Goal: Information Seeking & Learning: Find specific page/section

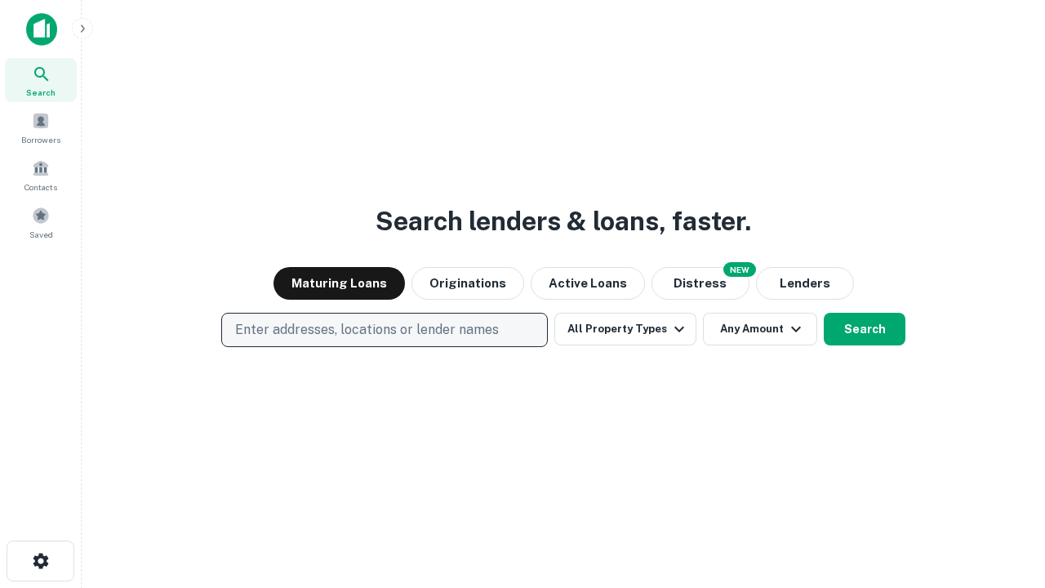
click at [384, 330] on p "Enter addresses, locations or lender names" at bounding box center [367, 330] width 264 height 20
type input "**********"
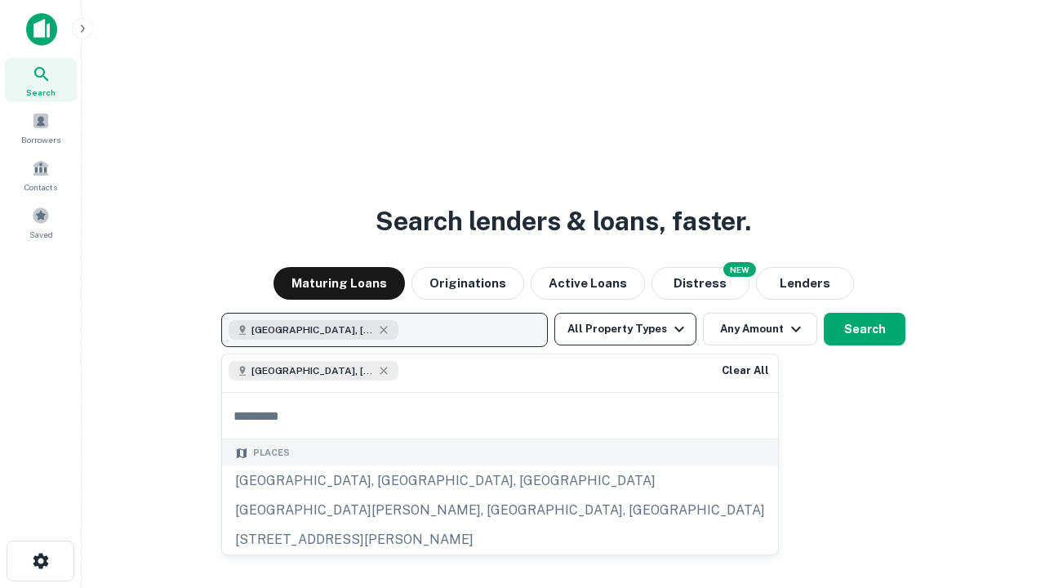
click at [625, 329] on button "All Property Types" at bounding box center [625, 329] width 142 height 33
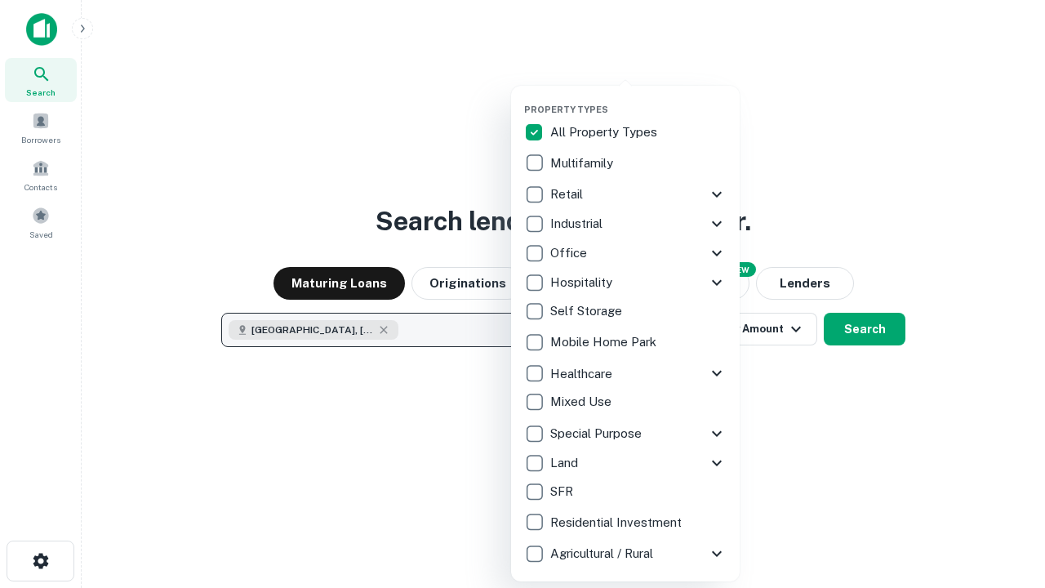
click at [638, 99] on button "button" at bounding box center [638, 99] width 229 height 1
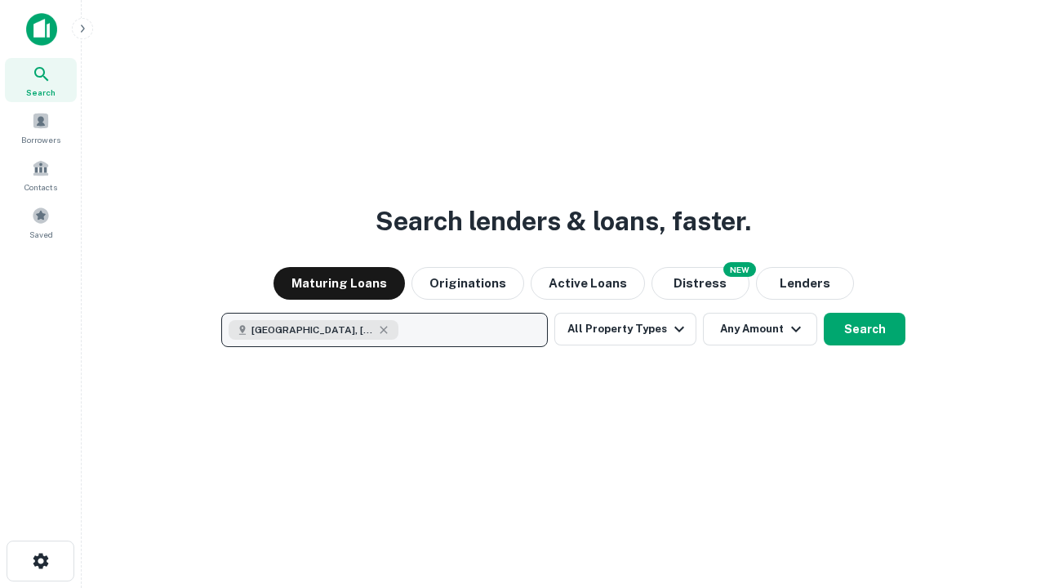
scroll to position [26, 0]
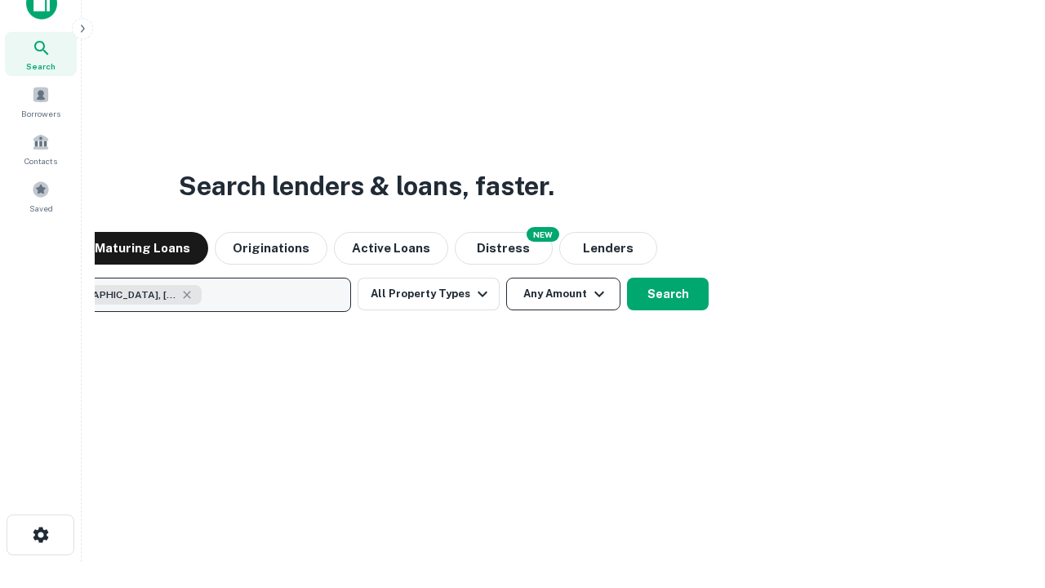
click at [506, 278] on button "Any Amount" at bounding box center [563, 294] width 114 height 33
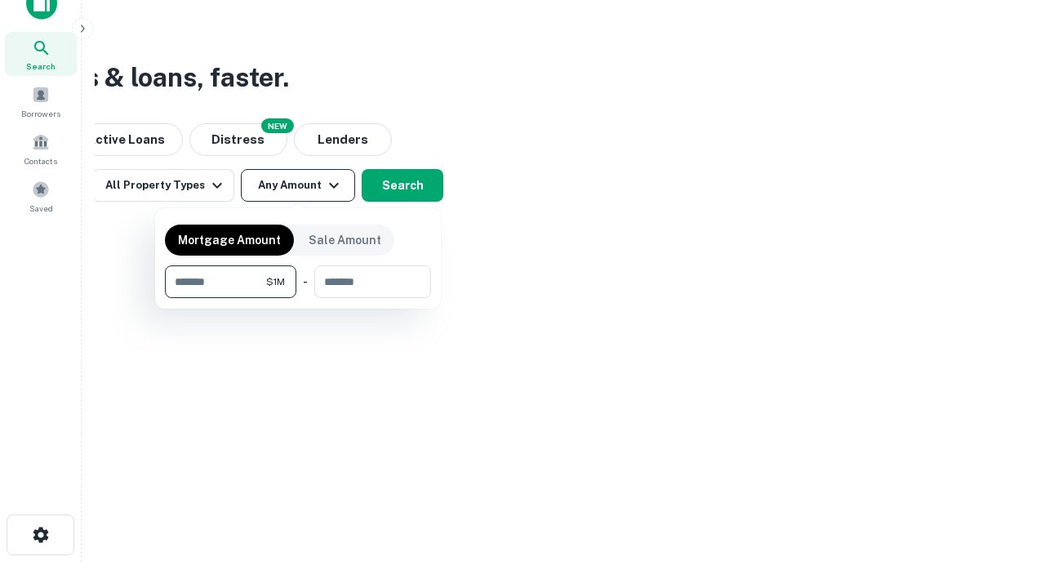
type input "*******"
click at [298, 298] on button "button" at bounding box center [298, 298] width 266 height 1
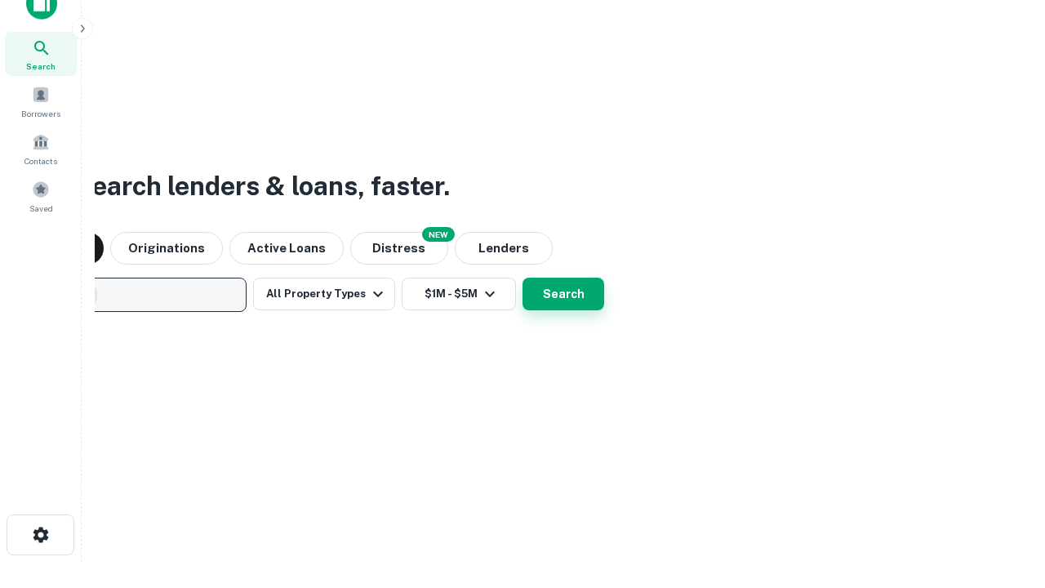
click at [522, 278] on button "Search" at bounding box center [563, 294] width 82 height 33
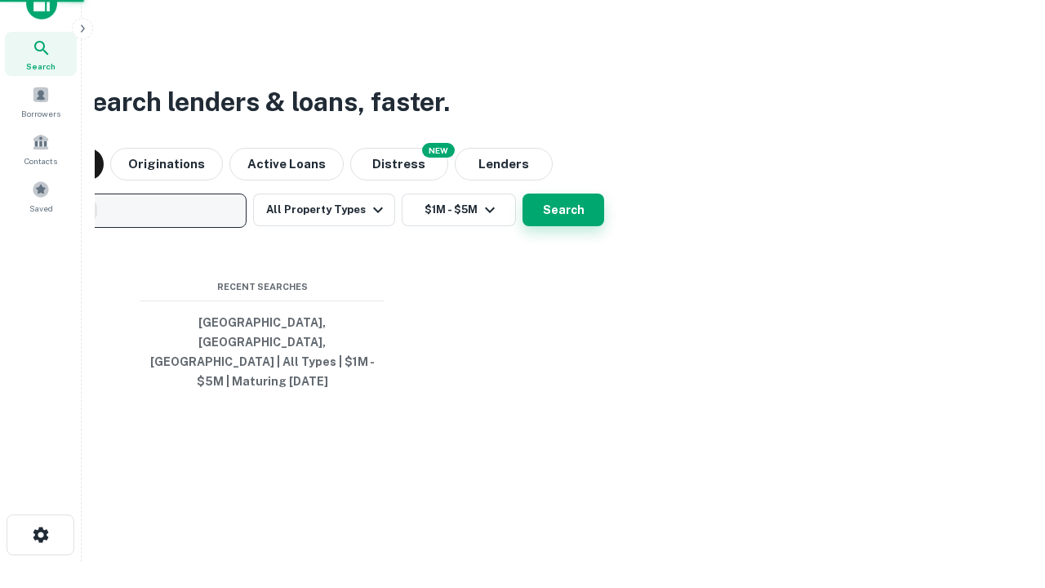
scroll to position [53, 462]
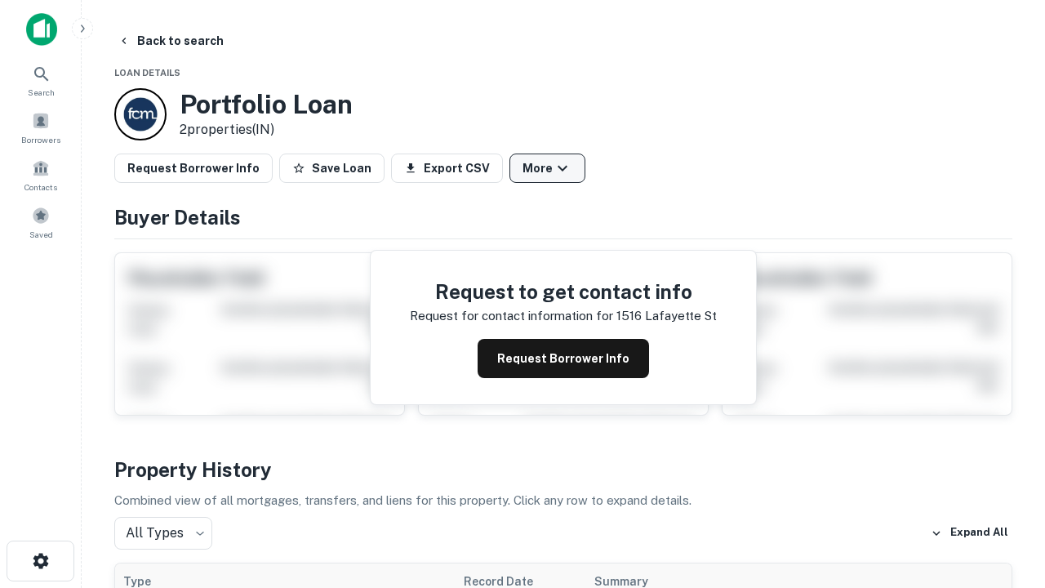
click at [547, 168] on button "More" at bounding box center [547, 167] width 76 height 29
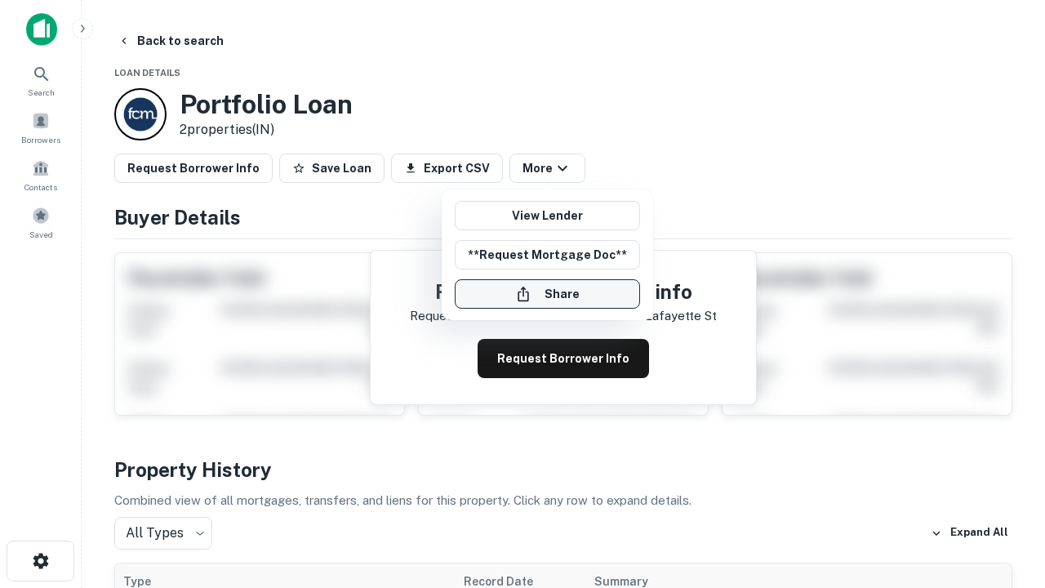
click at [547, 294] on button "Share" at bounding box center [547, 293] width 185 height 29
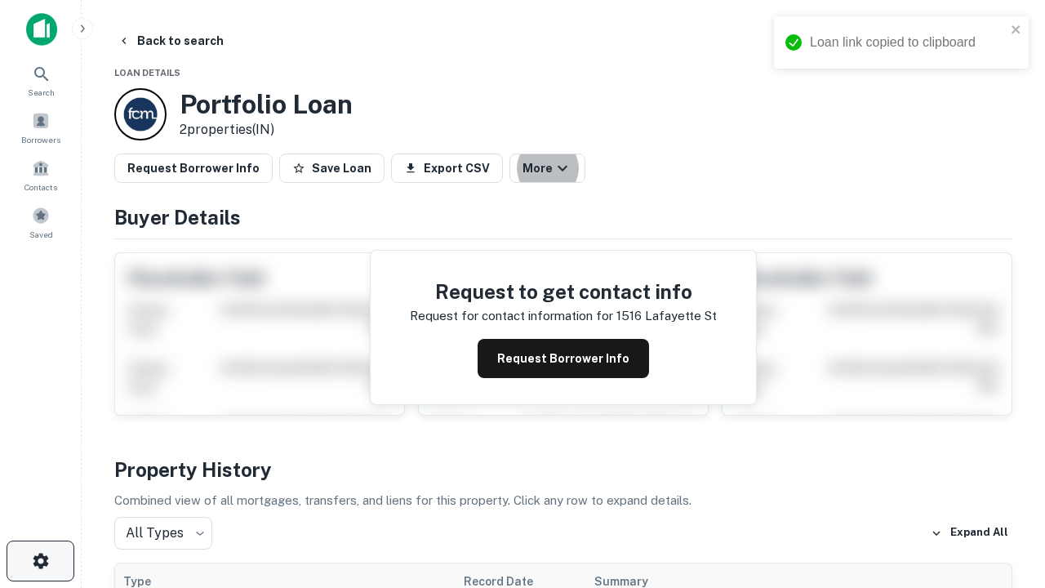
click at [40, 561] on icon "button" at bounding box center [41, 561] width 20 height 20
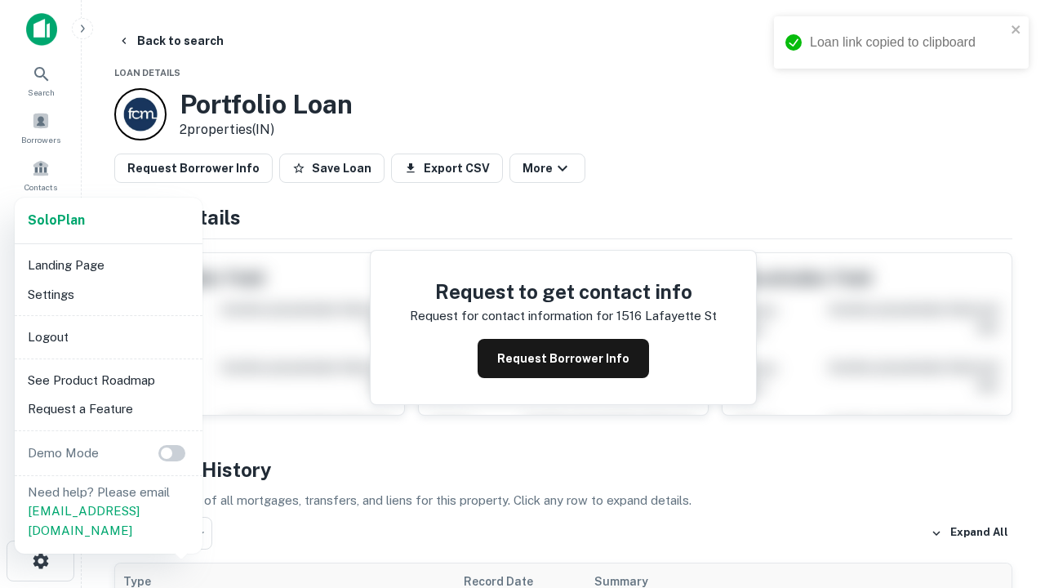
click at [108, 336] on li "Logout" at bounding box center [108, 336] width 175 height 29
